Goal: Find specific page/section: Find specific page/section

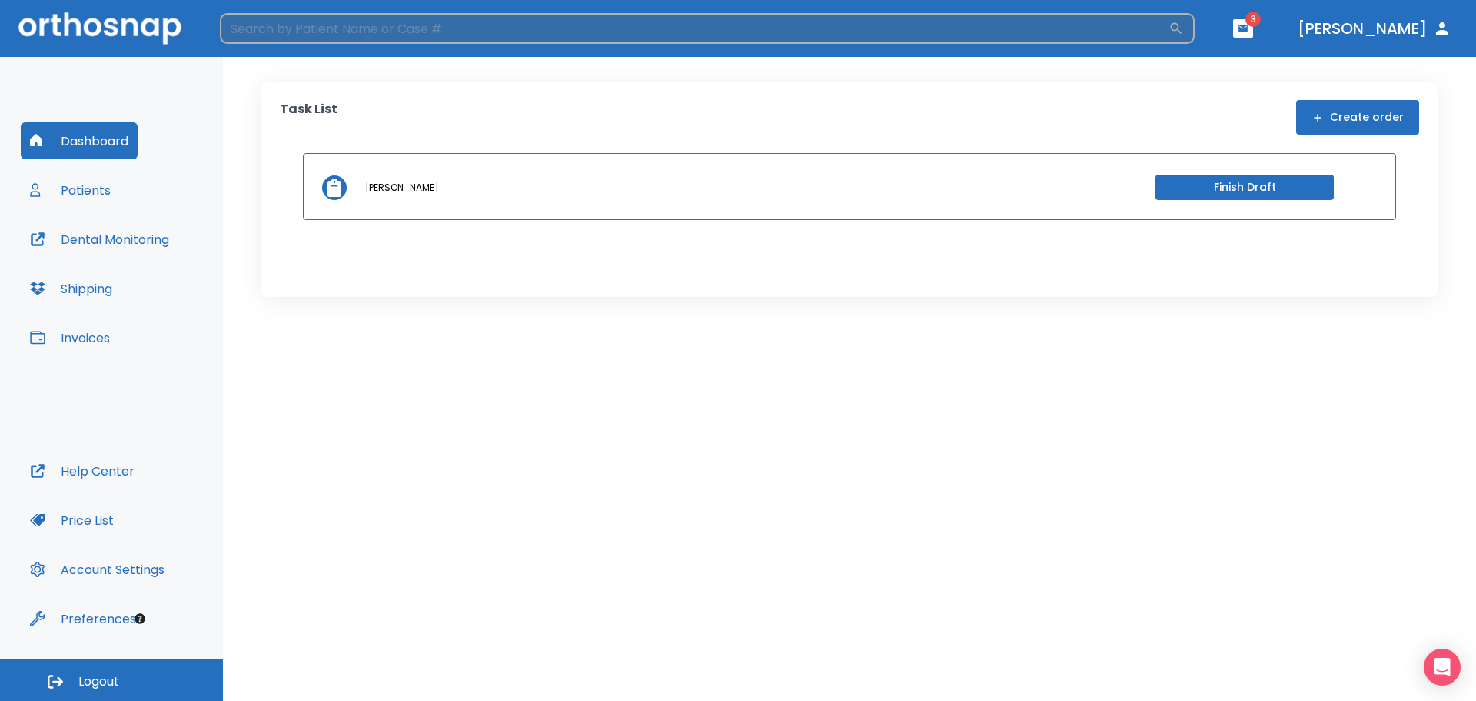
click at [319, 38] on input "search" at bounding box center [694, 28] width 949 height 31
type input "[PERSON_NAME]"
click at [1184, 27] on icon "button" at bounding box center [1176, 28] width 15 height 15
click at [1184, 25] on icon "button" at bounding box center [1176, 28] width 15 height 15
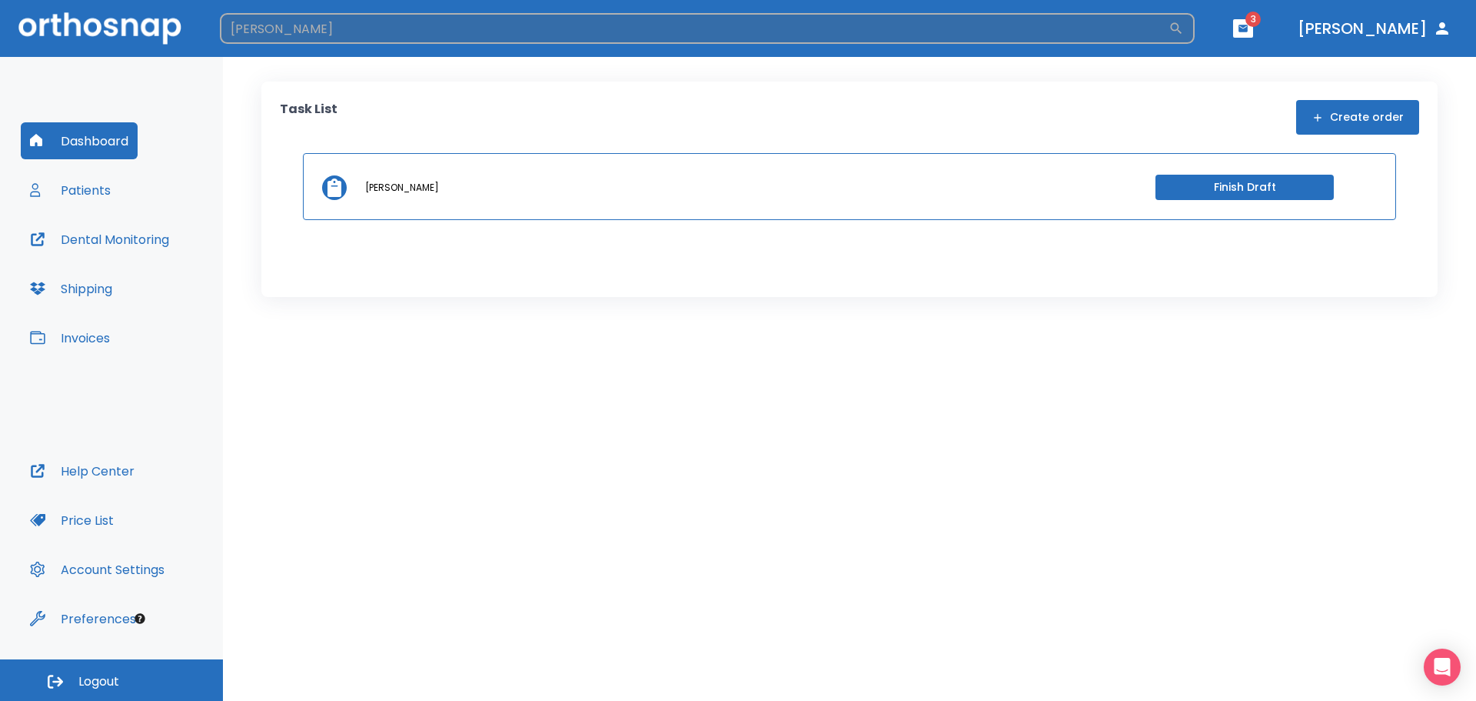
click at [1169, 25] on input "[PERSON_NAME]" at bounding box center [694, 28] width 949 height 31
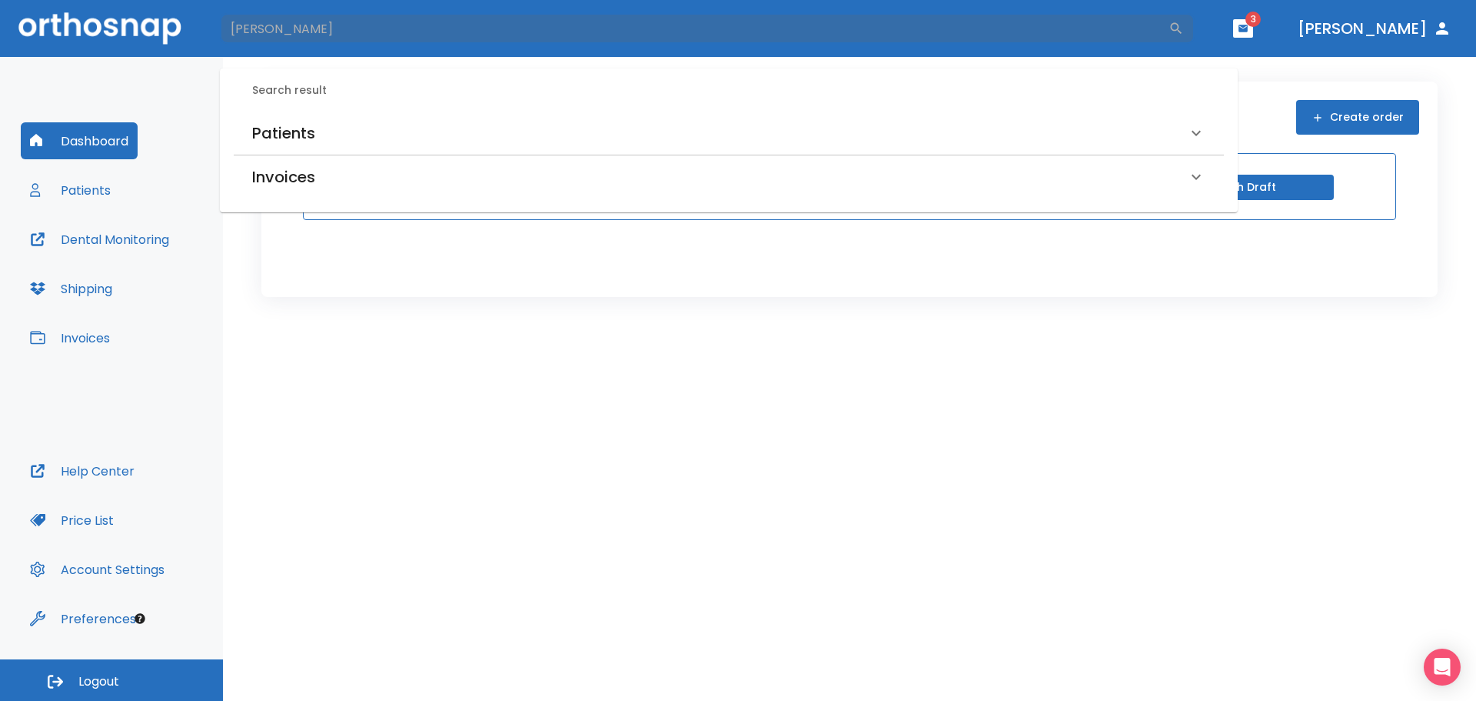
click at [355, 131] on div "Patients" at bounding box center [719, 133] width 935 height 25
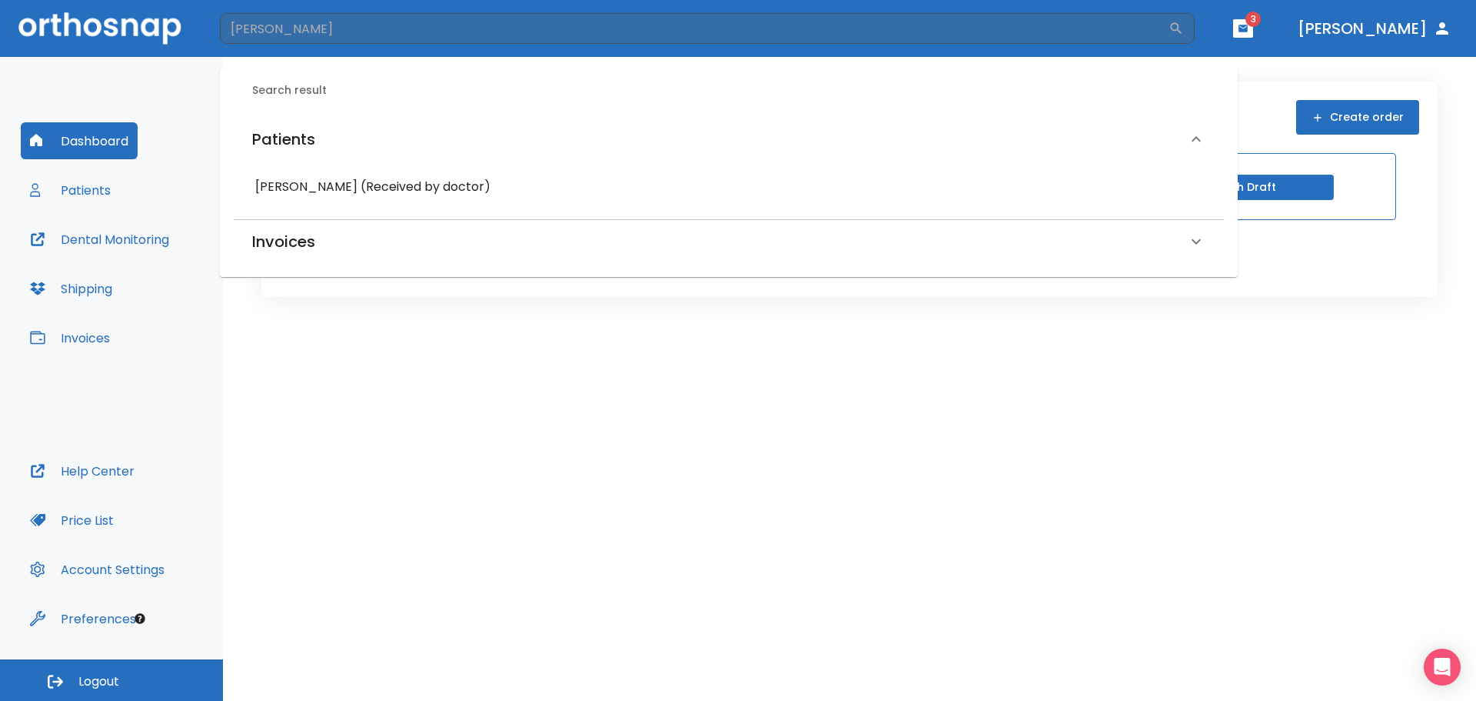
click at [408, 187] on h6 "[PERSON_NAME] (Received by doctor)" at bounding box center [728, 187] width 947 height 22
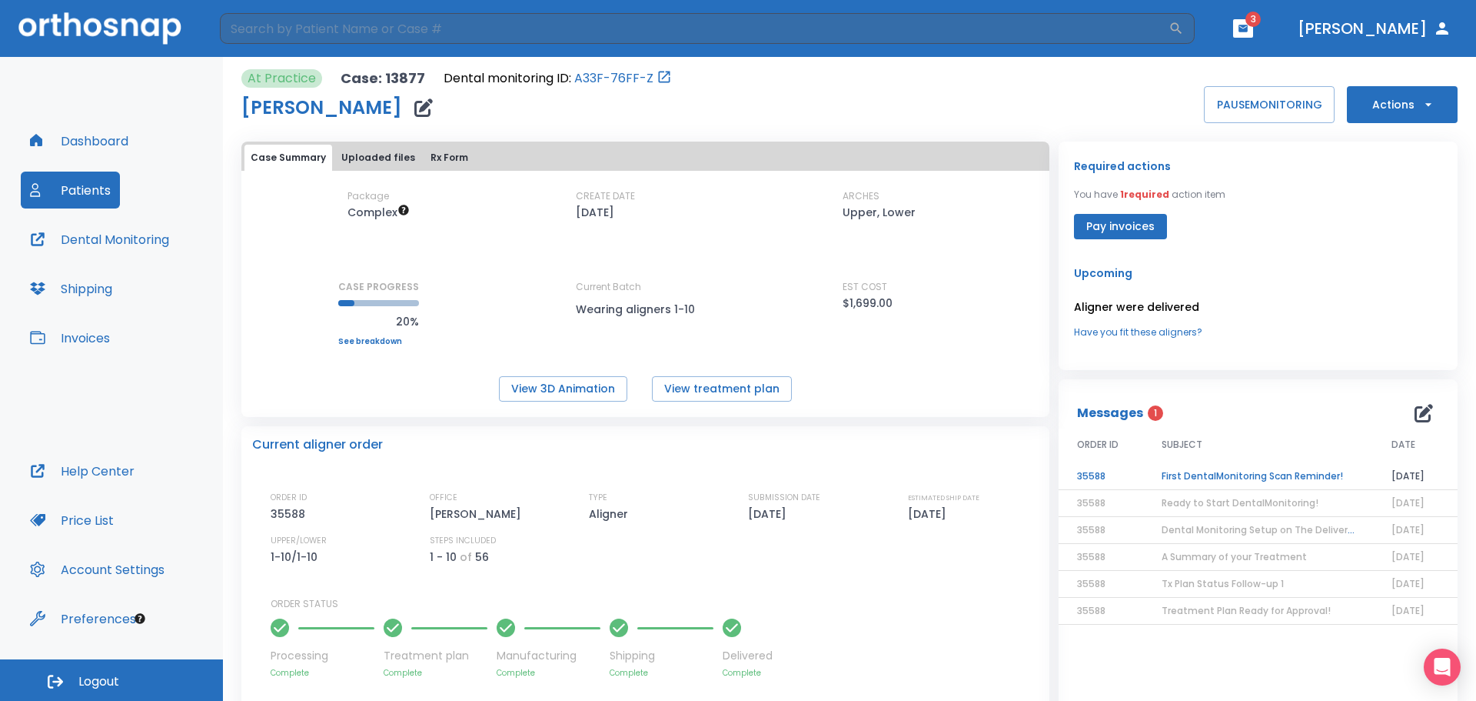
click at [1283, 502] on span "Ready to Start DentalMonitoring!" at bounding box center [1240, 502] width 157 height 13
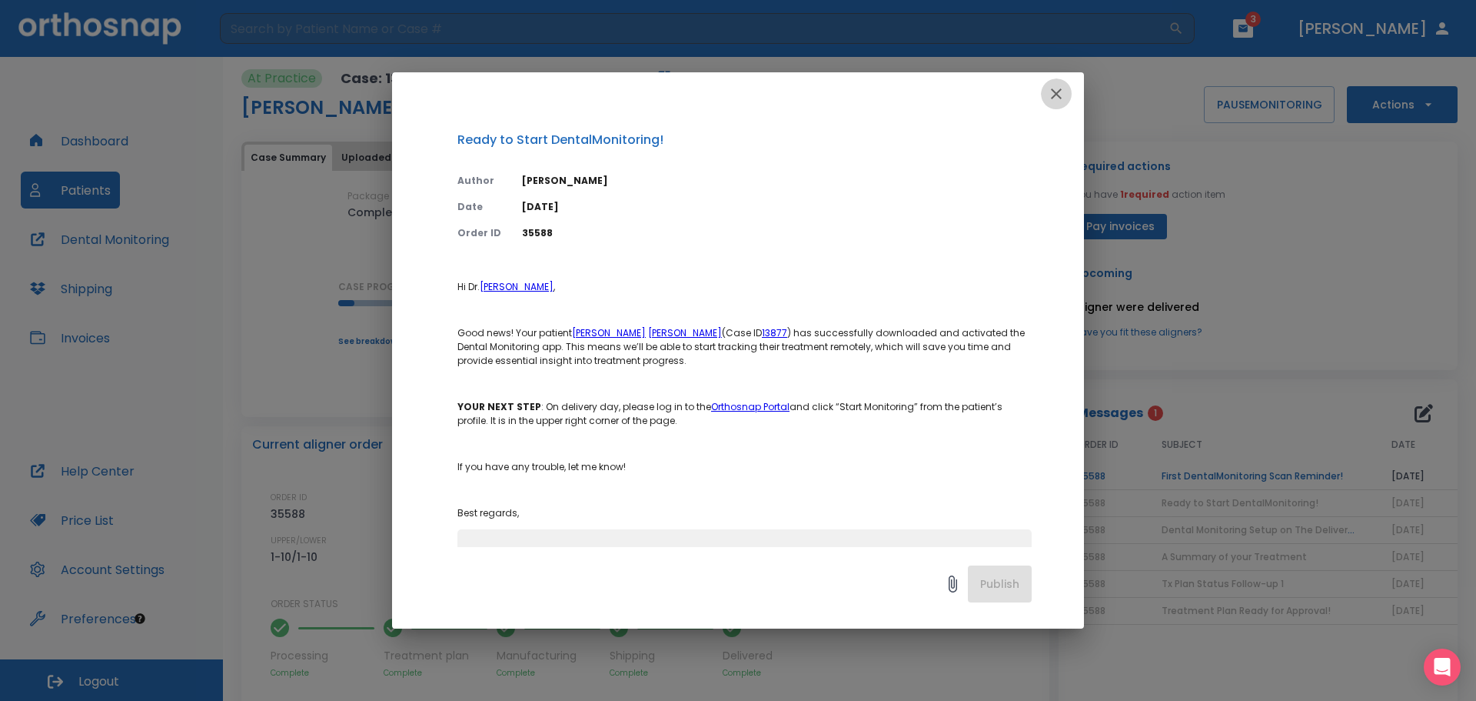
click at [1057, 94] on icon "button" at bounding box center [1056, 93] width 11 height 11
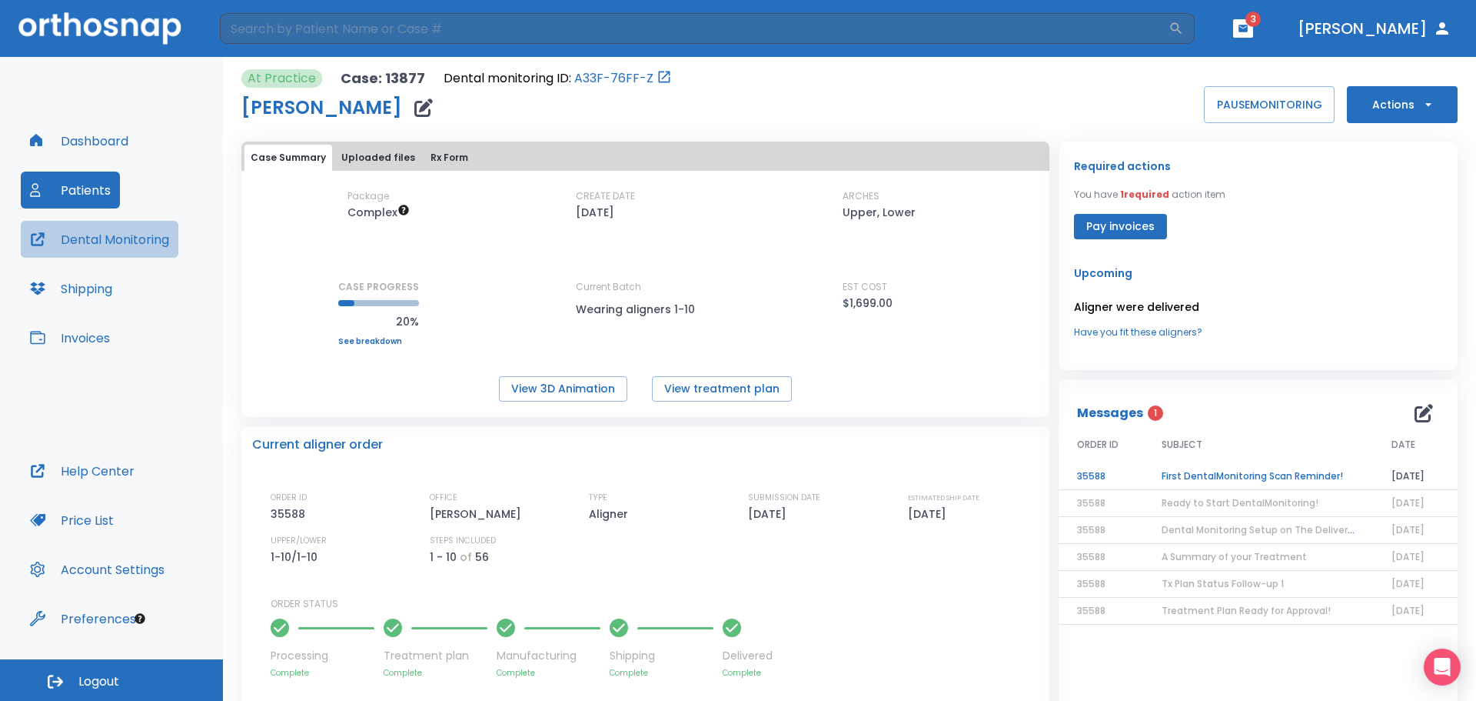
click at [135, 241] on button "Dental Monitoring" at bounding box center [100, 239] width 158 height 37
